Goal: Task Accomplishment & Management: Manage account settings

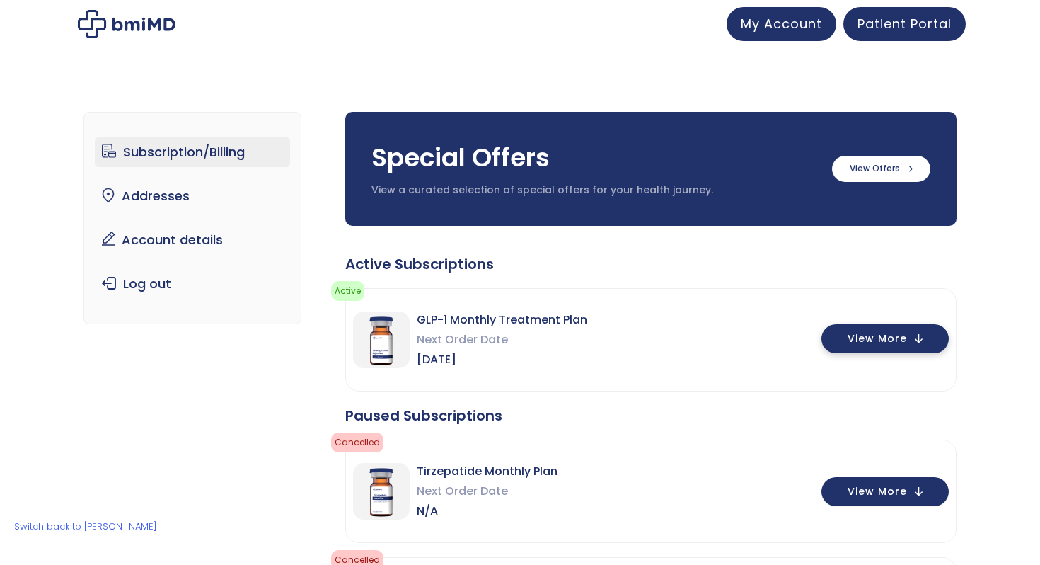
click at [864, 334] on span "View More" at bounding box center [877, 338] width 59 height 9
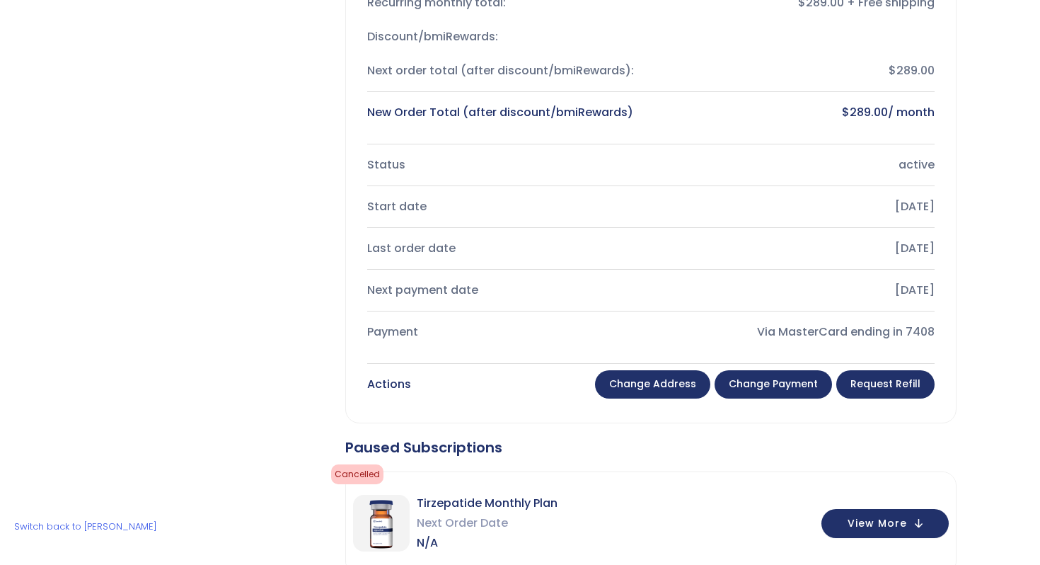
scroll to position [452, 0]
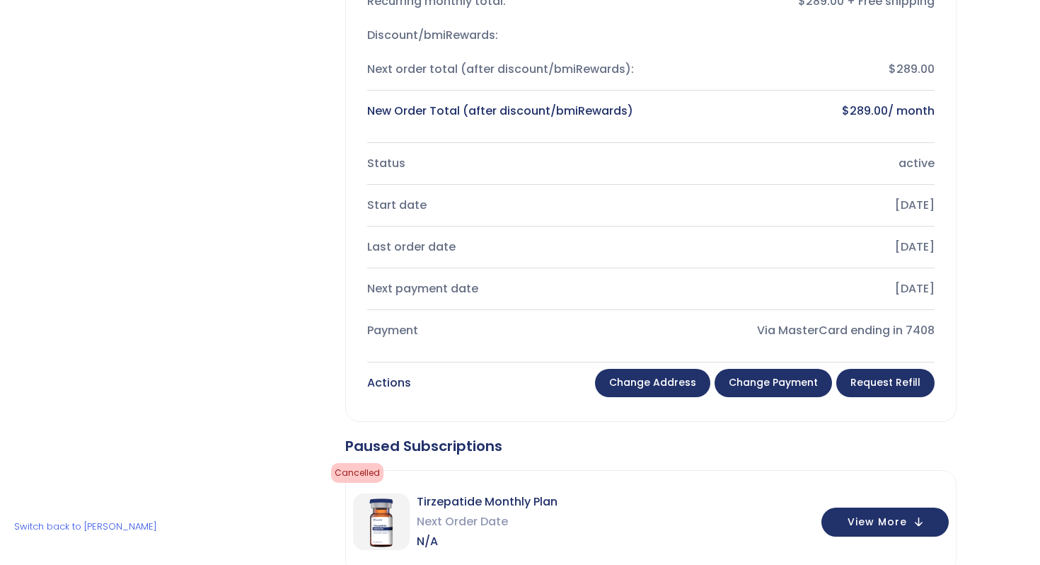
click at [747, 390] on link "Change payment" at bounding box center [773, 383] width 117 height 28
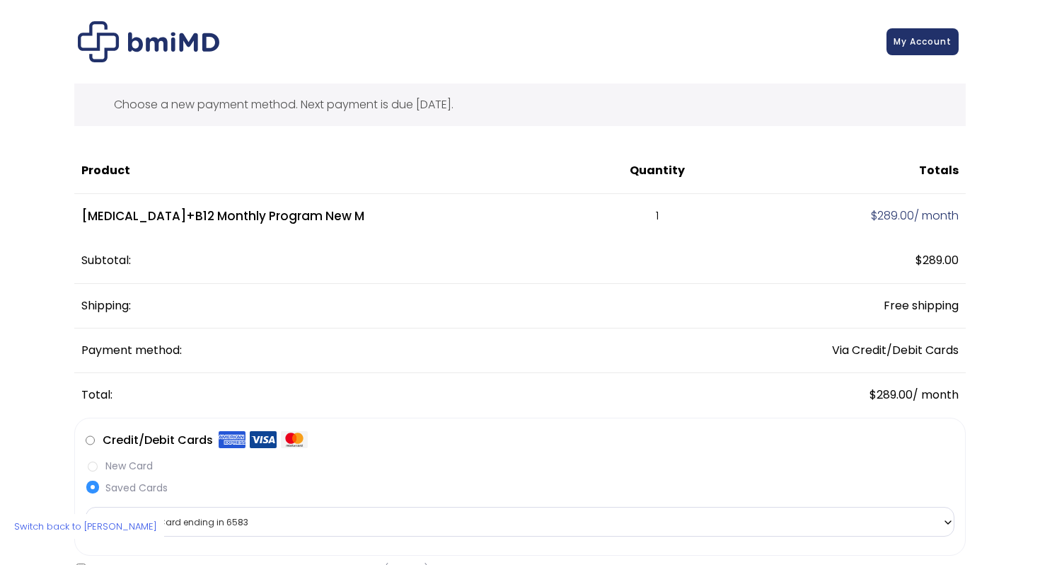
scroll to position [93, 0]
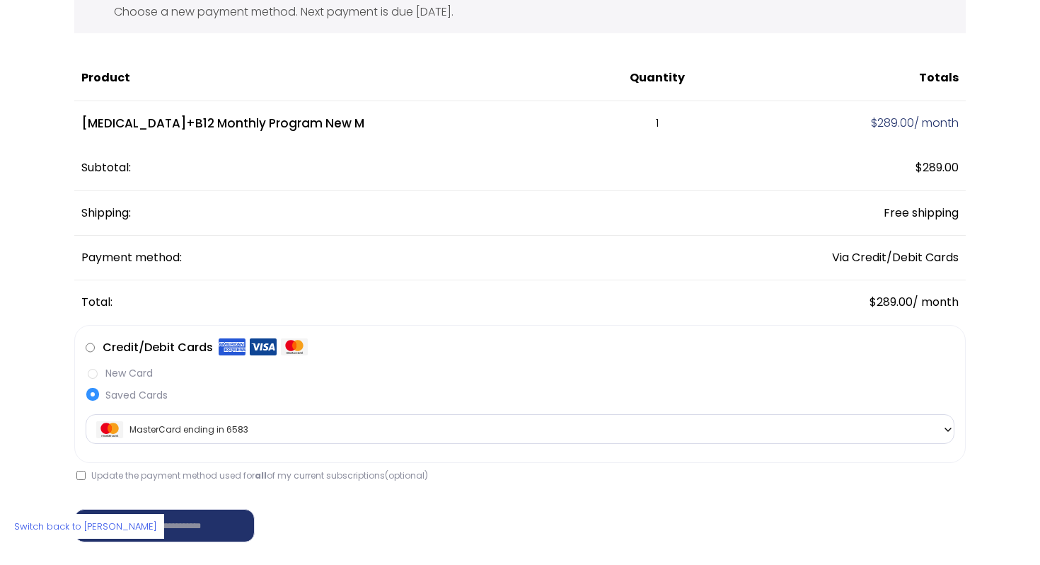
click at [117, 374] on label "New Card" at bounding box center [520, 373] width 869 height 15
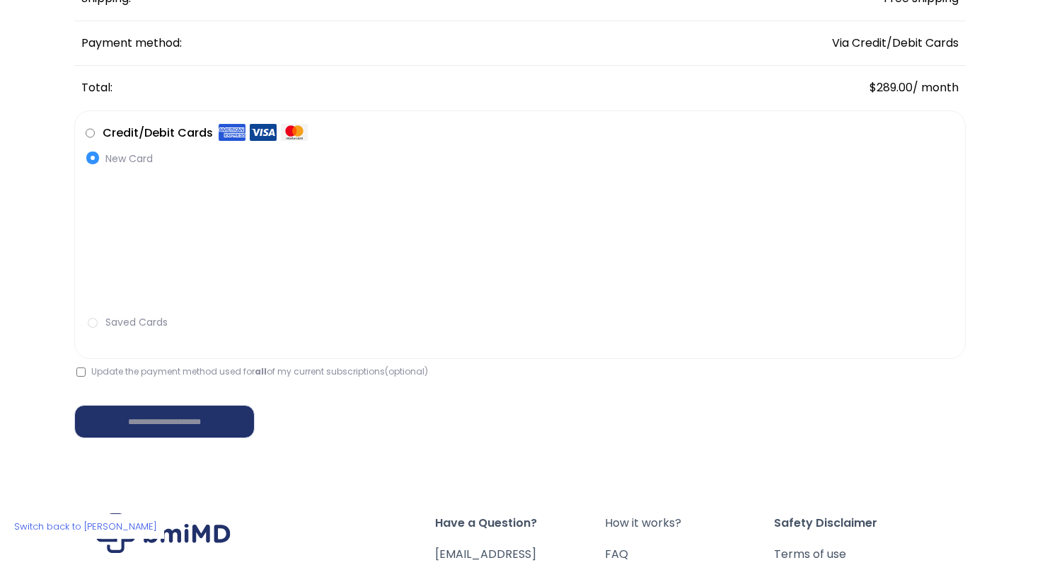
scroll to position [312, 0]
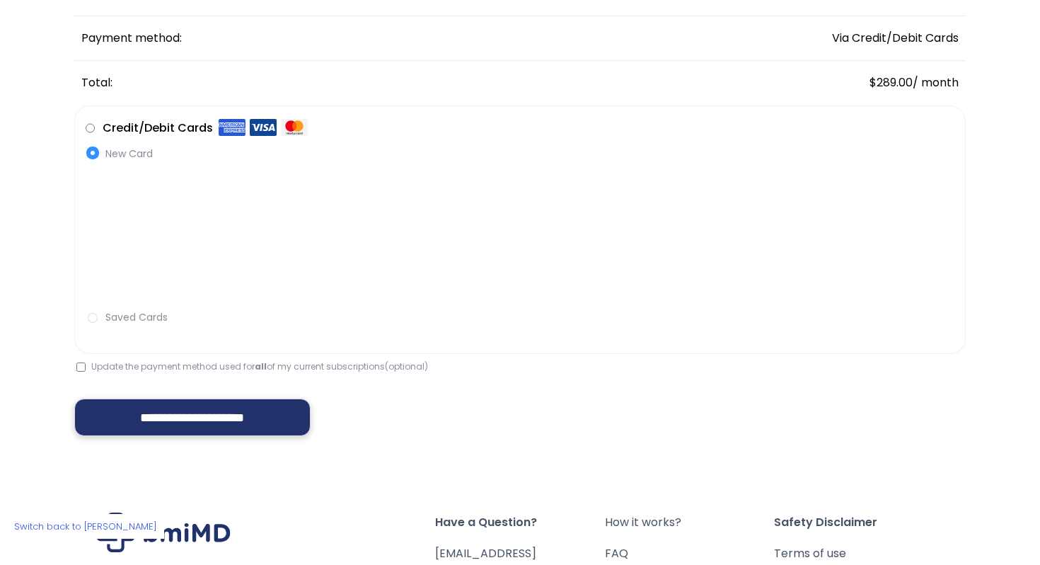
click at [223, 415] on input "**********" at bounding box center [192, 417] width 236 height 38
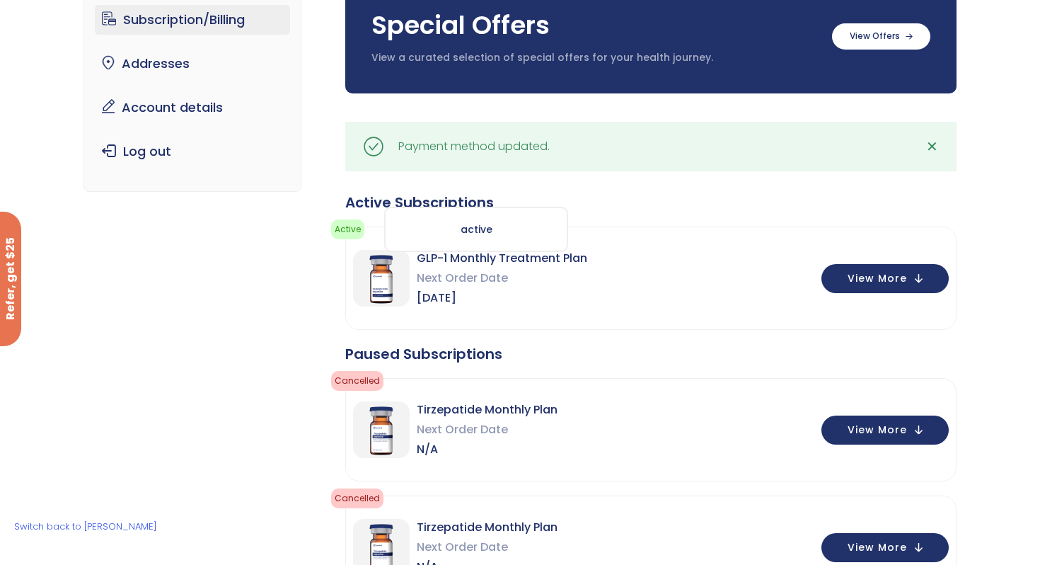
scroll to position [134, 0]
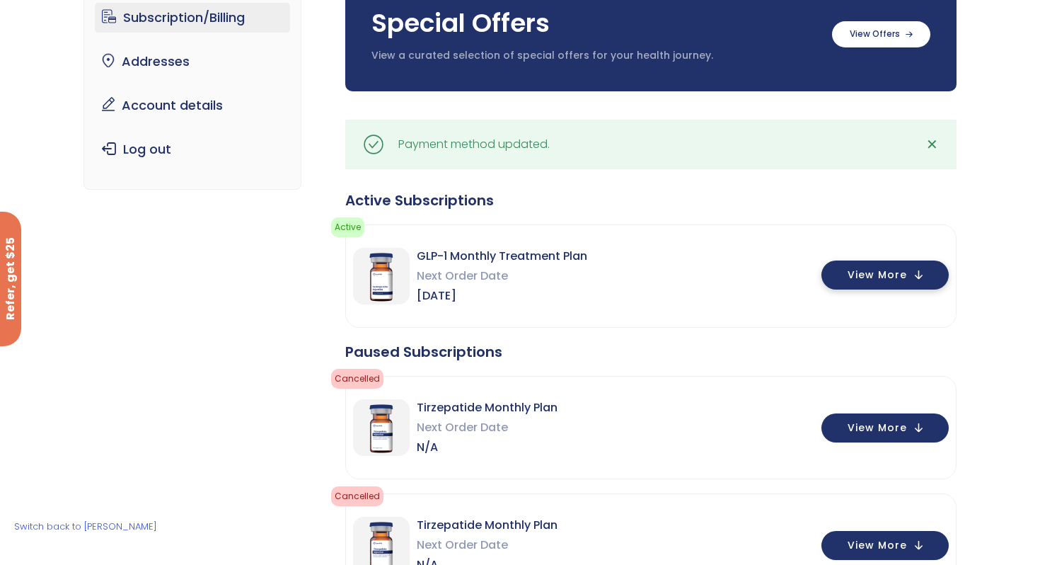
click at [847, 275] on button "View More" at bounding box center [885, 274] width 127 height 29
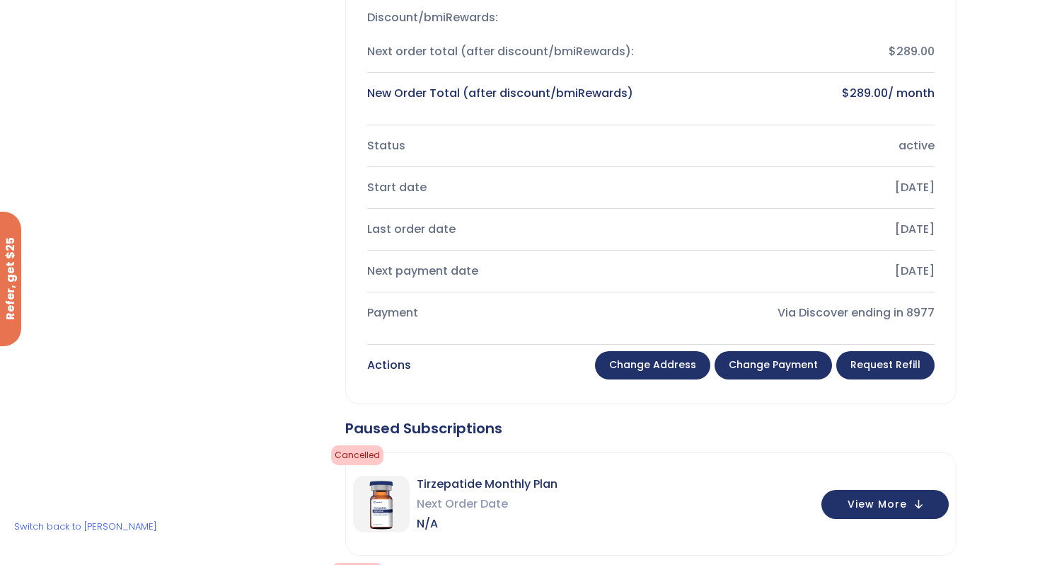
scroll to position [0, 0]
